Goal: Information Seeking & Learning: Learn about a topic

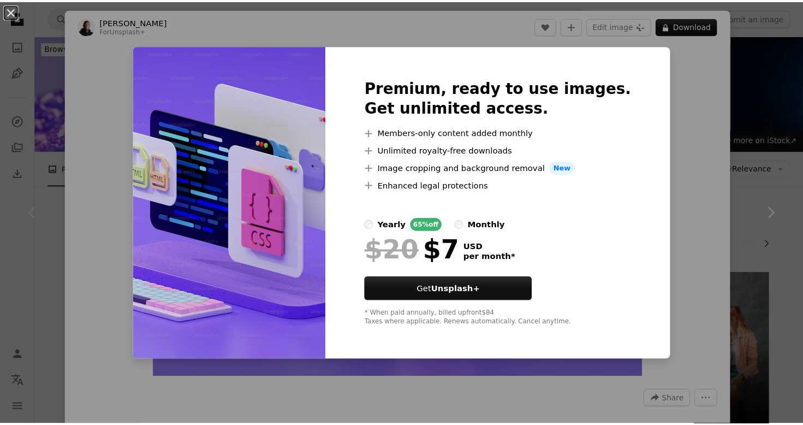
scroll to position [328, 0]
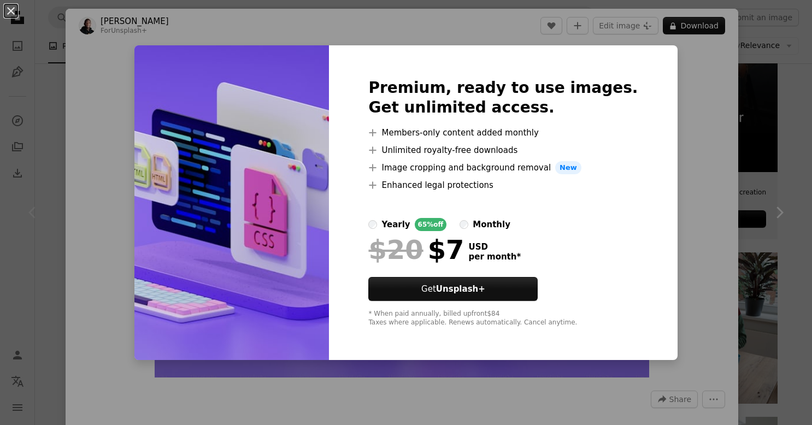
click at [736, 128] on div "An X shape Premium, ready to use images. Get unlimited access. A plus sign Memb…" at bounding box center [406, 212] width 812 height 425
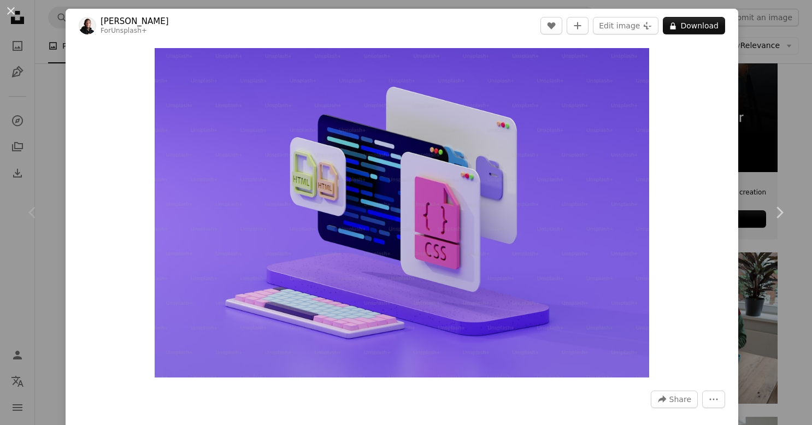
click at [750, 125] on div "An X shape Chevron left Chevron right [PERSON_NAME] For Unsplash+ A heart A plu…" at bounding box center [406, 212] width 812 height 425
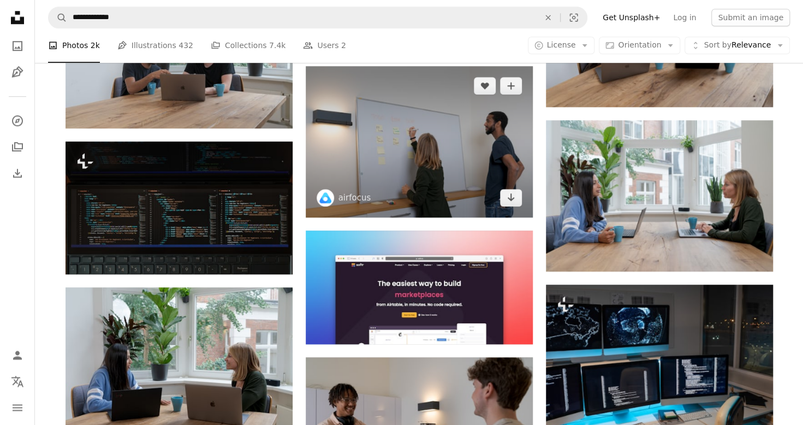
scroll to position [655, 0]
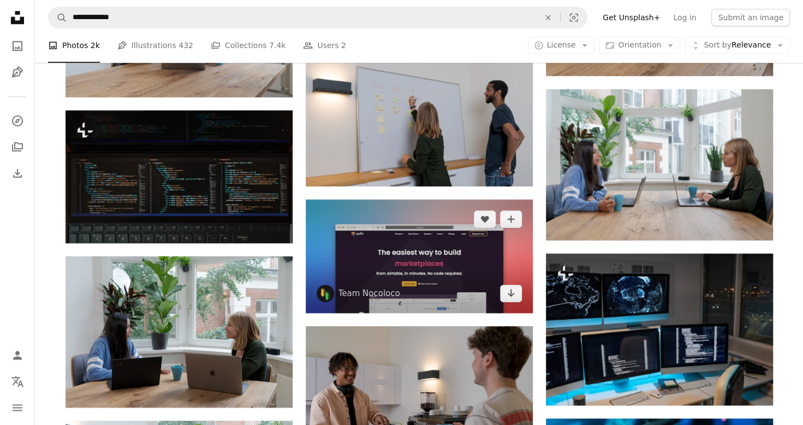
click at [376, 244] on img at bounding box center [419, 256] width 227 height 114
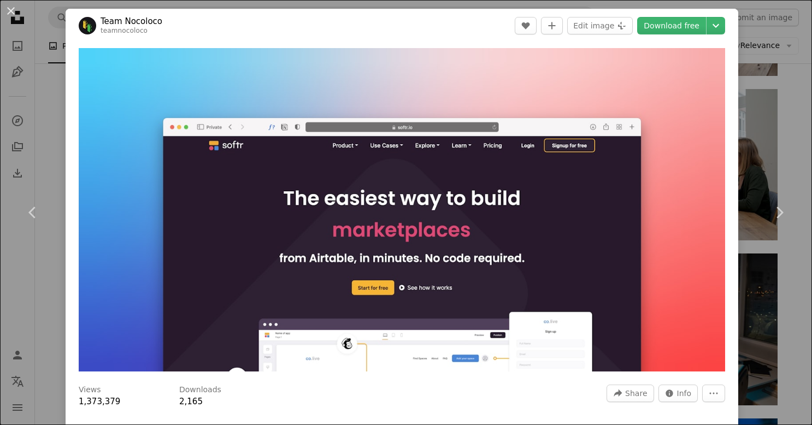
click at [750, 135] on div "An X shape Chevron left Chevron right Team Nocoloco teamnocoloco A heart A plus…" at bounding box center [406, 212] width 812 height 425
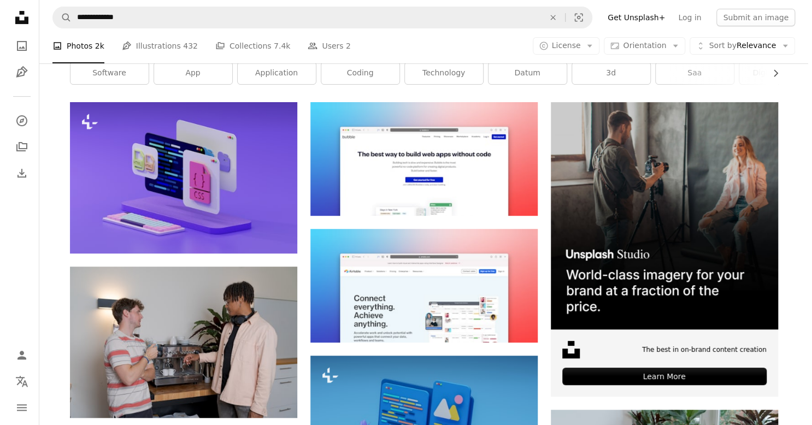
scroll to position [164, 0]
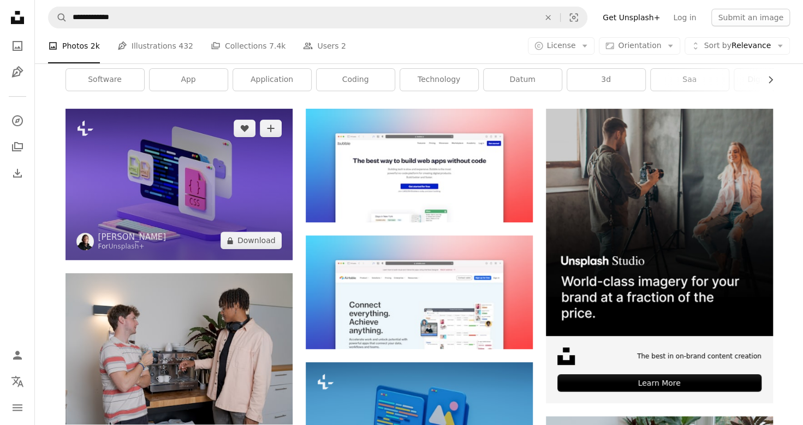
click at [171, 200] on img at bounding box center [179, 184] width 227 height 151
